Goal: Obtain resource: Download file/media

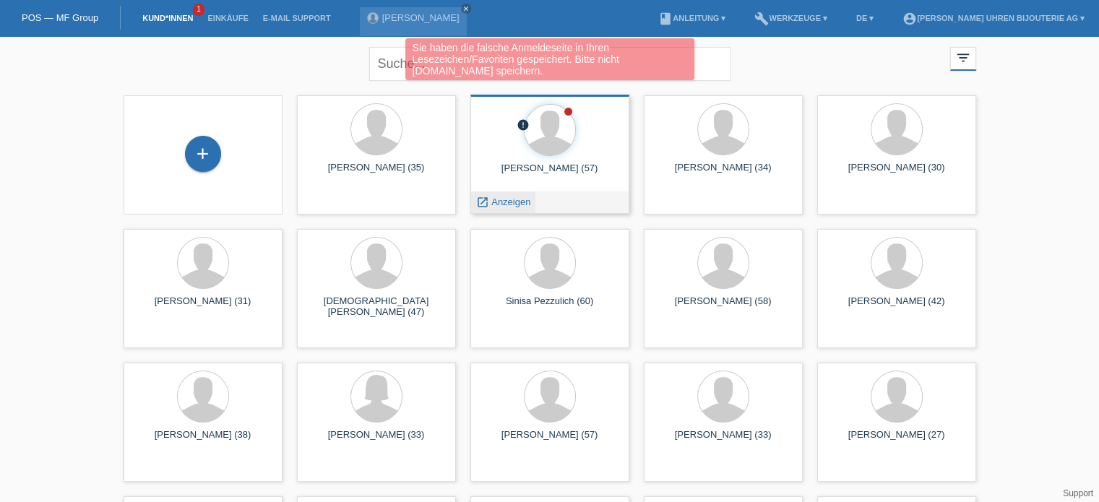
click at [503, 198] on span "Anzeigen" at bounding box center [510, 202] width 39 height 11
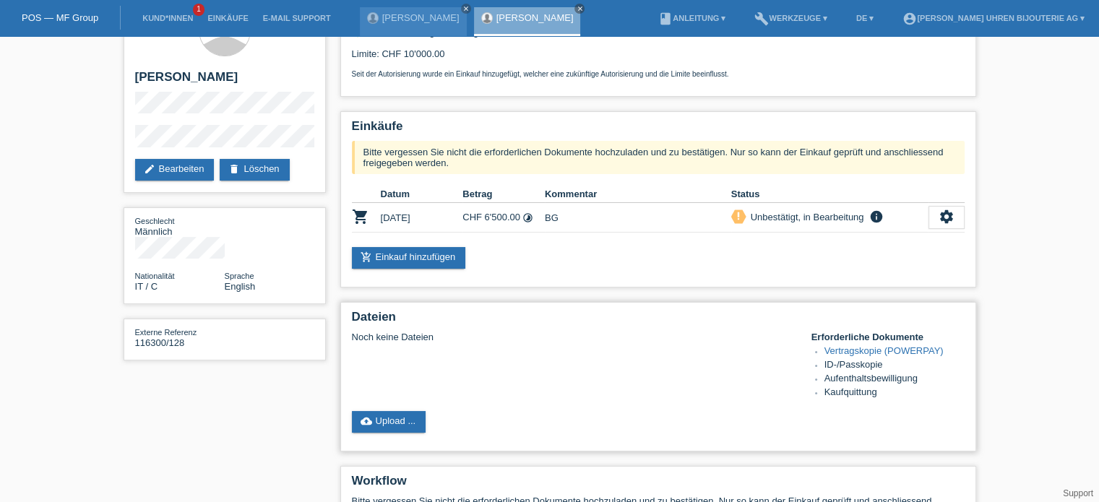
scroll to position [72, 0]
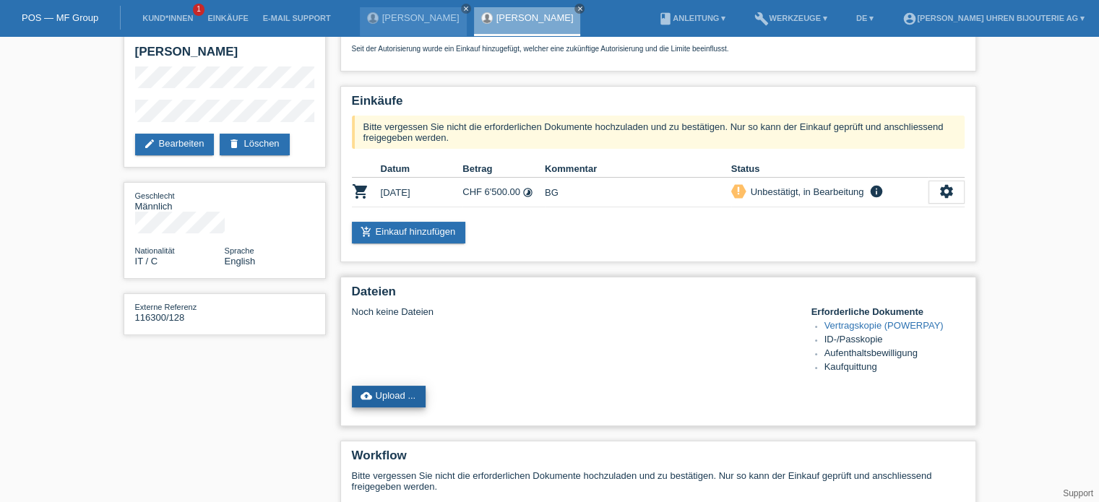
click at [410, 397] on link "cloud_upload Upload ..." at bounding box center [389, 397] width 74 height 22
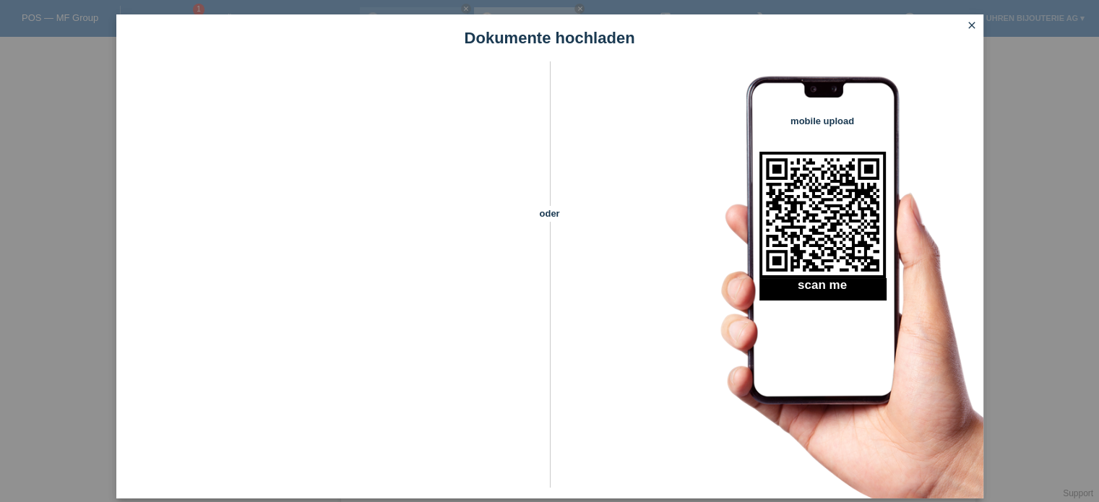
click at [970, 22] on icon "close" at bounding box center [972, 26] width 12 height 12
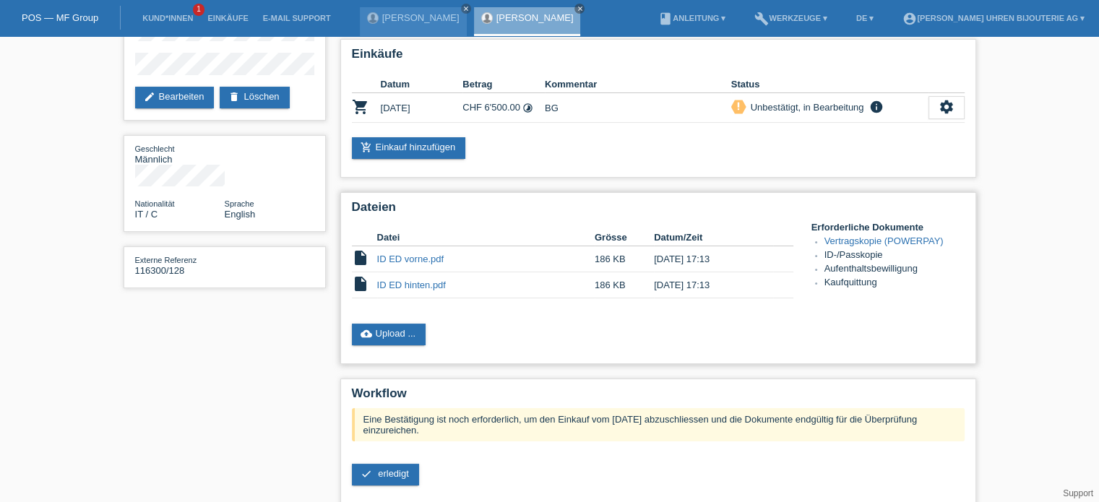
scroll to position [145, 0]
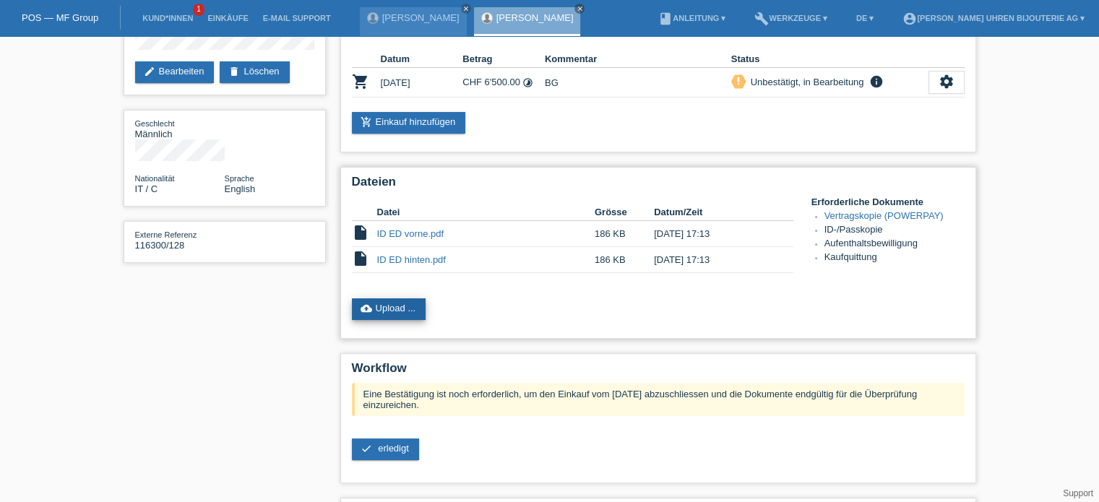
click at [406, 311] on link "cloud_upload Upload ..." at bounding box center [389, 309] width 74 height 22
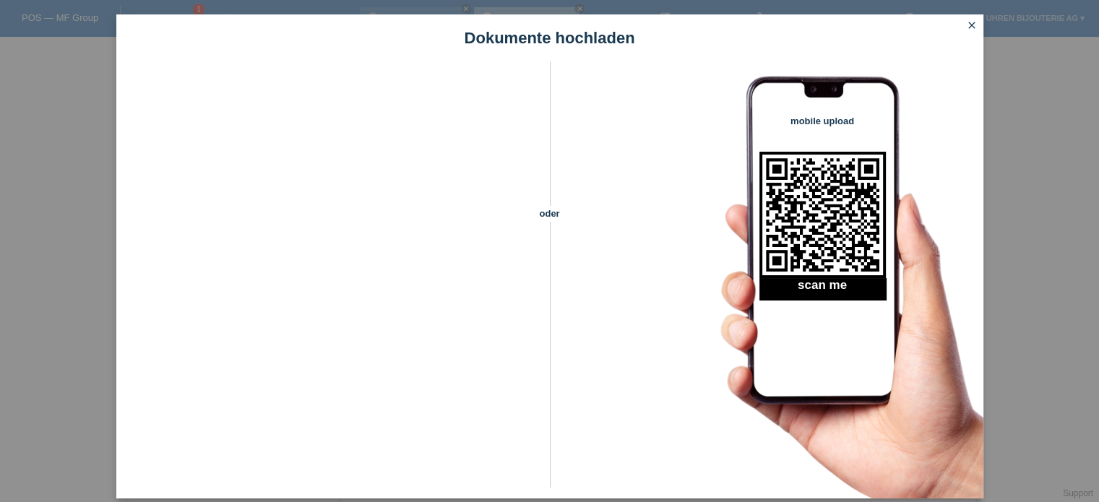
click at [970, 27] on icon "close" at bounding box center [972, 26] width 12 height 12
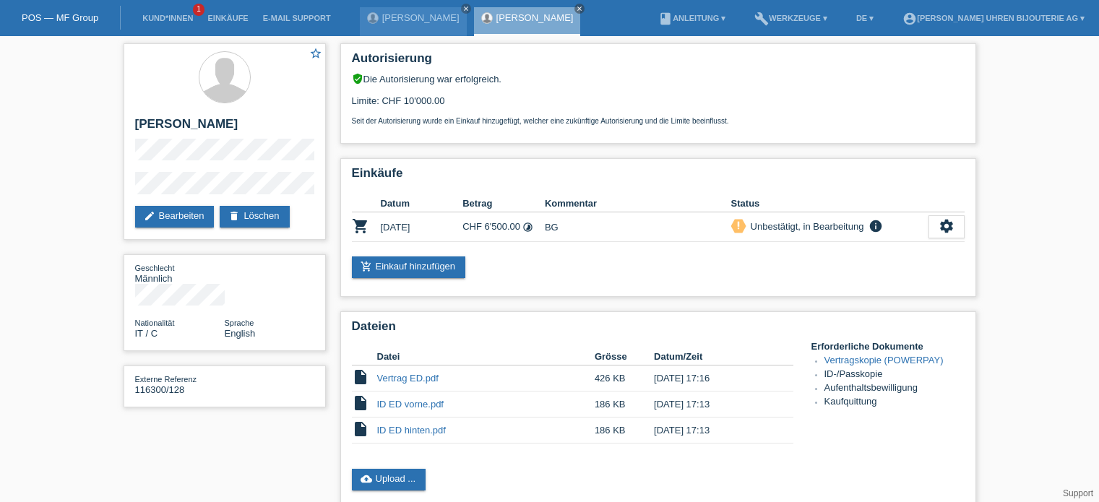
scroll to position [145, 0]
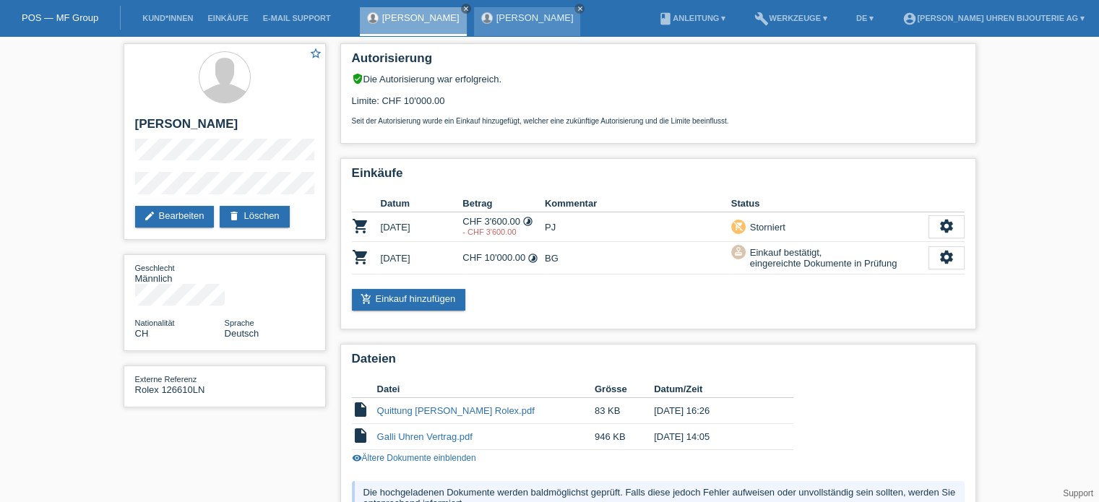
click at [509, 20] on link "[PERSON_NAME]" at bounding box center [534, 17] width 77 height 11
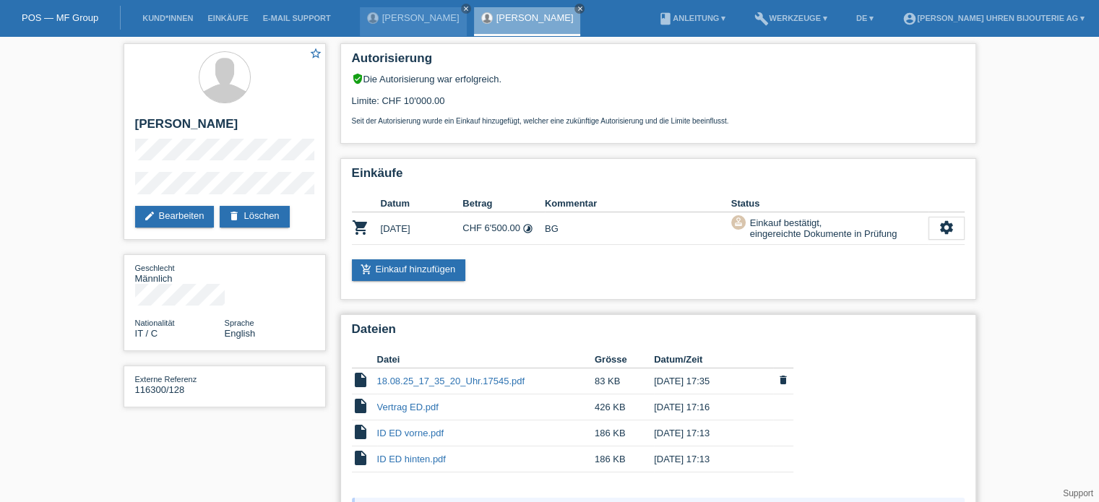
click at [433, 382] on link "18.08.25_17_35_20_Uhr.17545.pdf" at bounding box center [451, 381] width 148 height 11
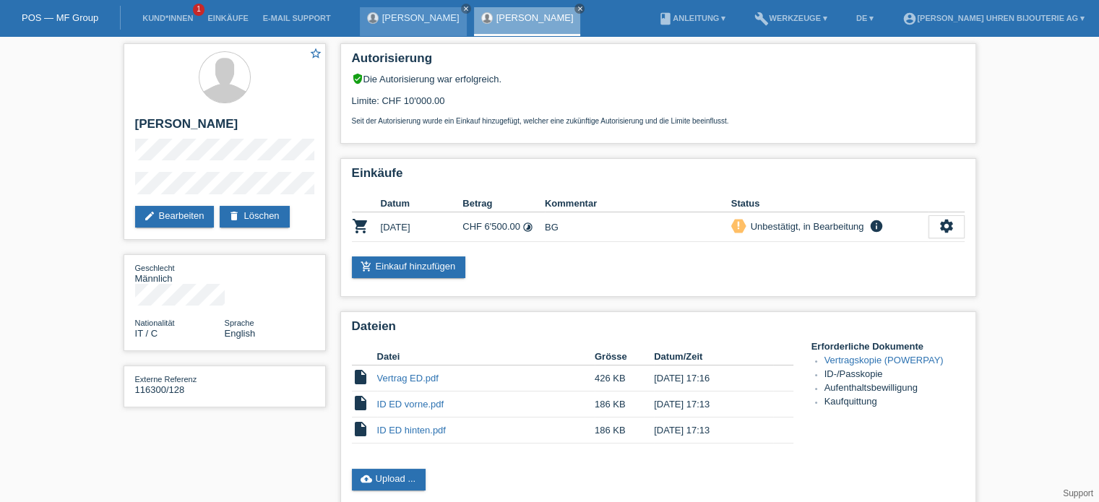
click at [392, 20] on link "[PERSON_NAME]" at bounding box center [420, 17] width 77 height 11
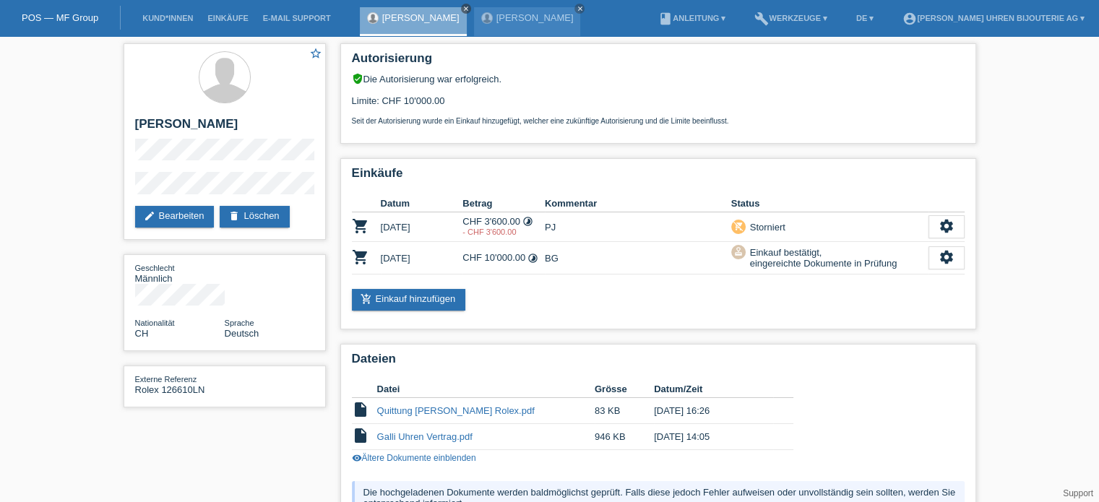
click at [462, 6] on icon "close" at bounding box center [465, 8] width 7 height 7
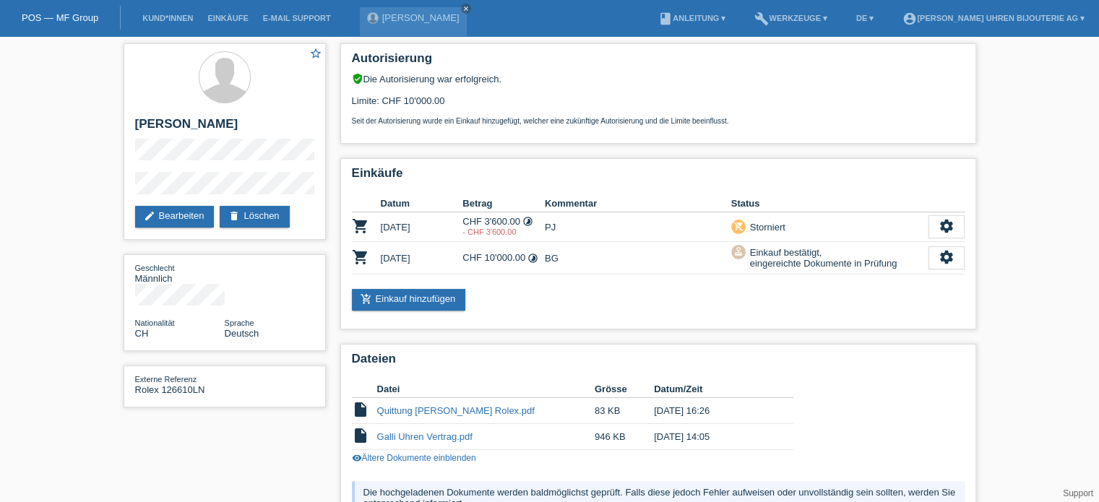
click at [462, 7] on icon "close" at bounding box center [465, 8] width 7 height 7
